Goal: Transaction & Acquisition: Purchase product/service

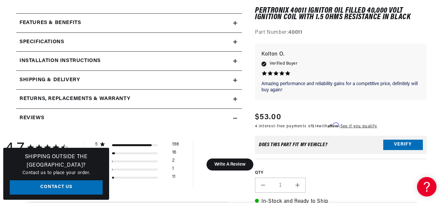
scroll to position [312, 0]
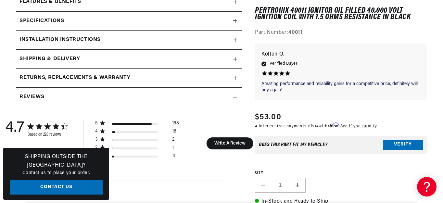
click at [233, 21] on icon at bounding box center [235, 21] width 4 height 0
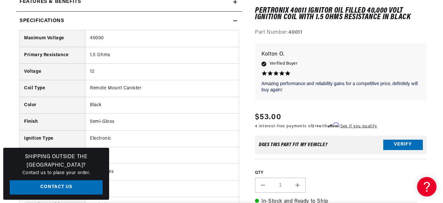
scroll to position [0, 303]
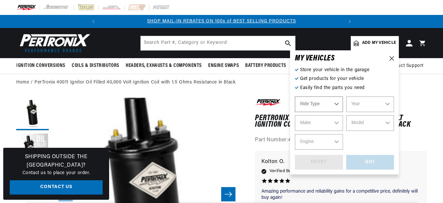
click at [326, 112] on select "Ride Type Automotive Agricultural Industrial Marine Motorcycle" at bounding box center [319, 104] width 48 height 16
select select "Automotive"
click at [295, 105] on select "Automotive Agricultural Industrial Marine Motorcycle" at bounding box center [319, 104] width 48 height 16
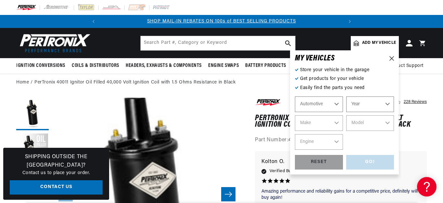
click at [378, 112] on select "Year [DATE] 2021 2020 2019 2018 2017 2016 2015 2014 2013 2012 2011 2010 2009 20…" at bounding box center [370, 104] width 48 height 16
click at [389, 61] on icon at bounding box center [391, 58] width 5 height 5
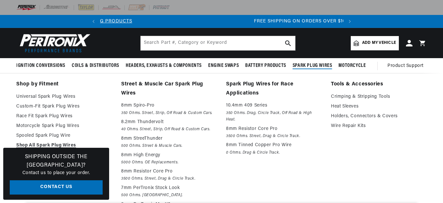
scroll to position [0, 303]
